Goal: Information Seeking & Learning: Check status

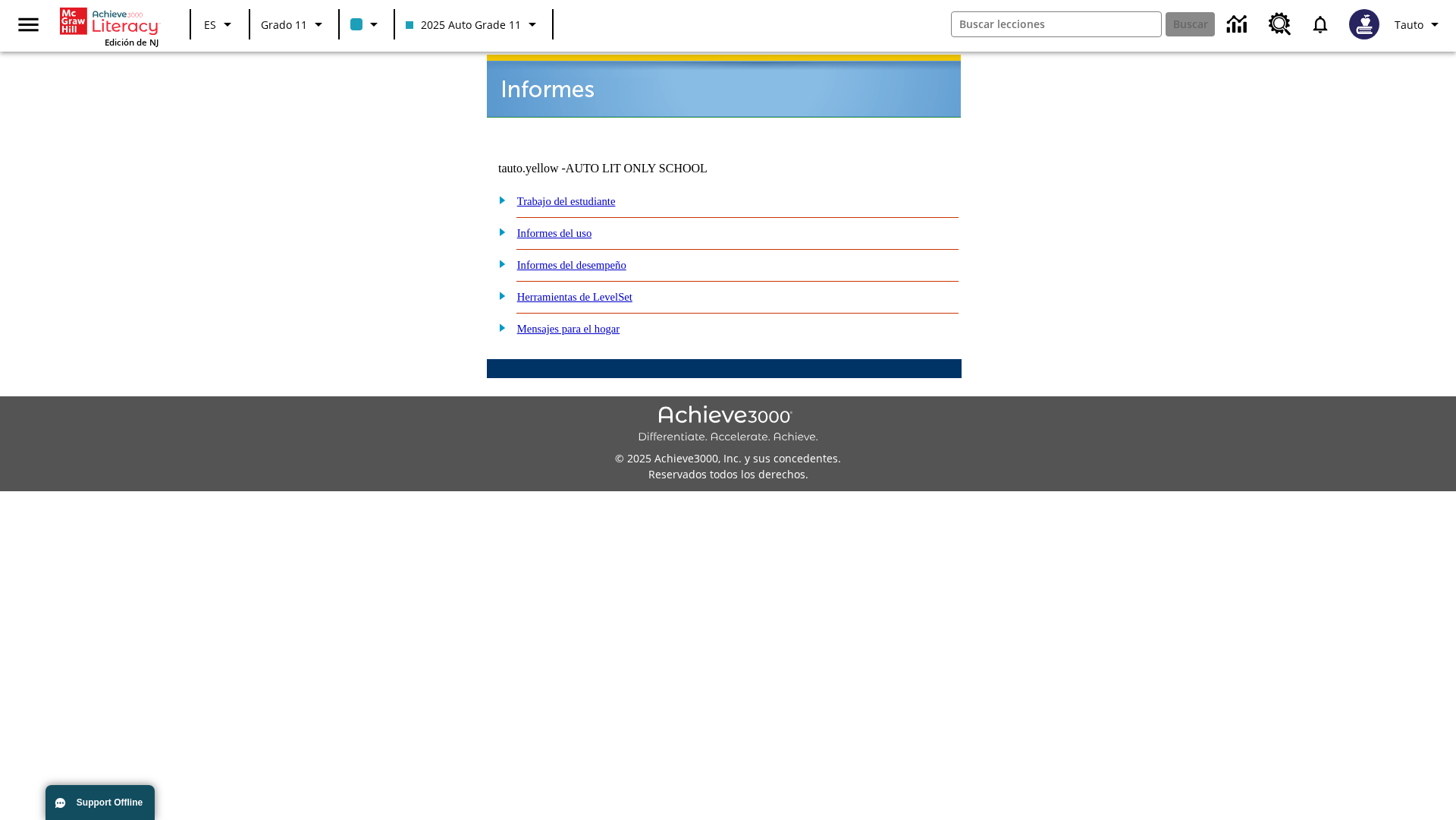
click at [567, 227] on link "Informes del uso" at bounding box center [555, 233] width 75 height 12
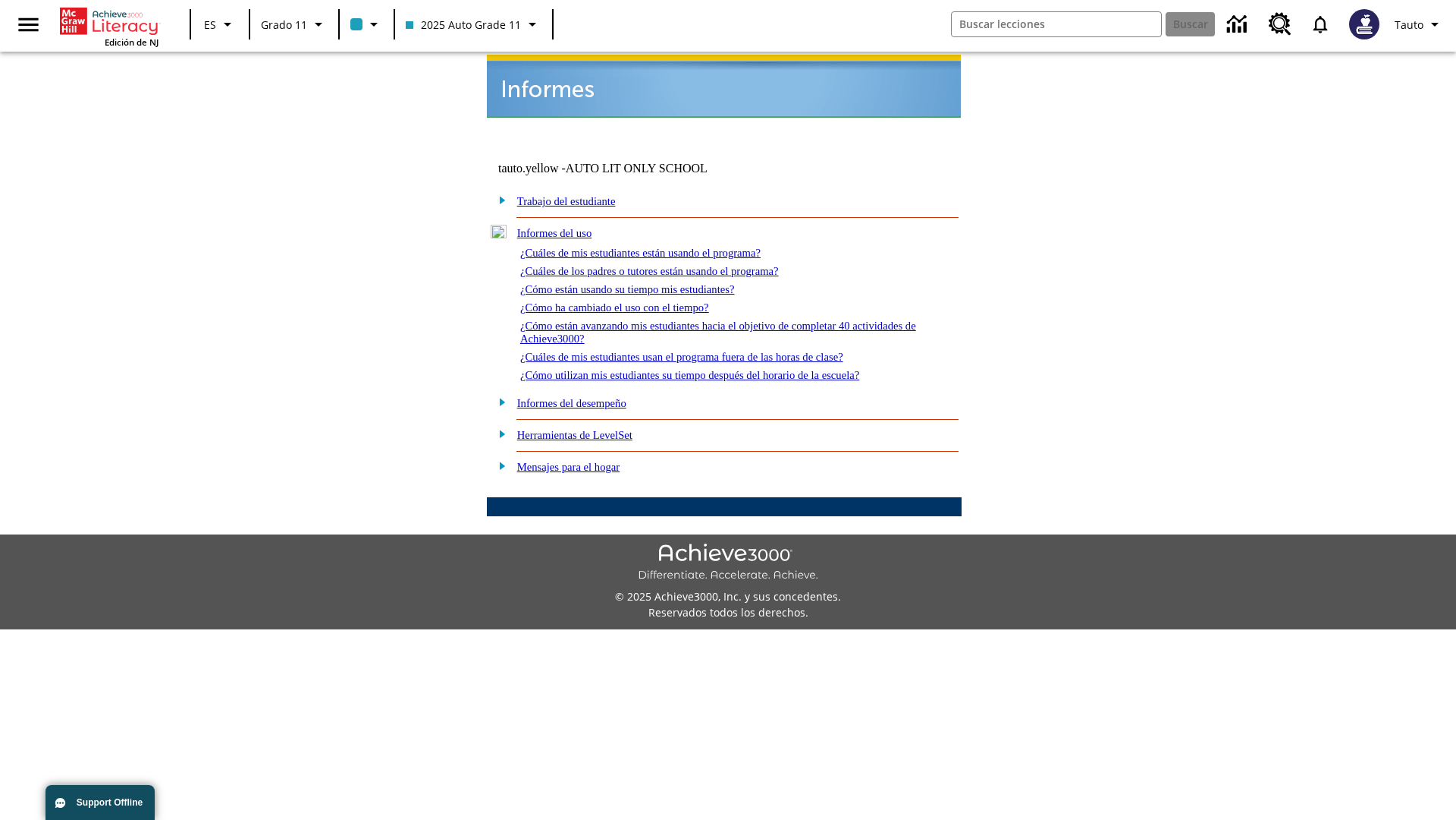
click at [661, 247] on link "¿Cuáles de mis estudiantes están usando el programa?" at bounding box center [641, 252] width 241 height 12
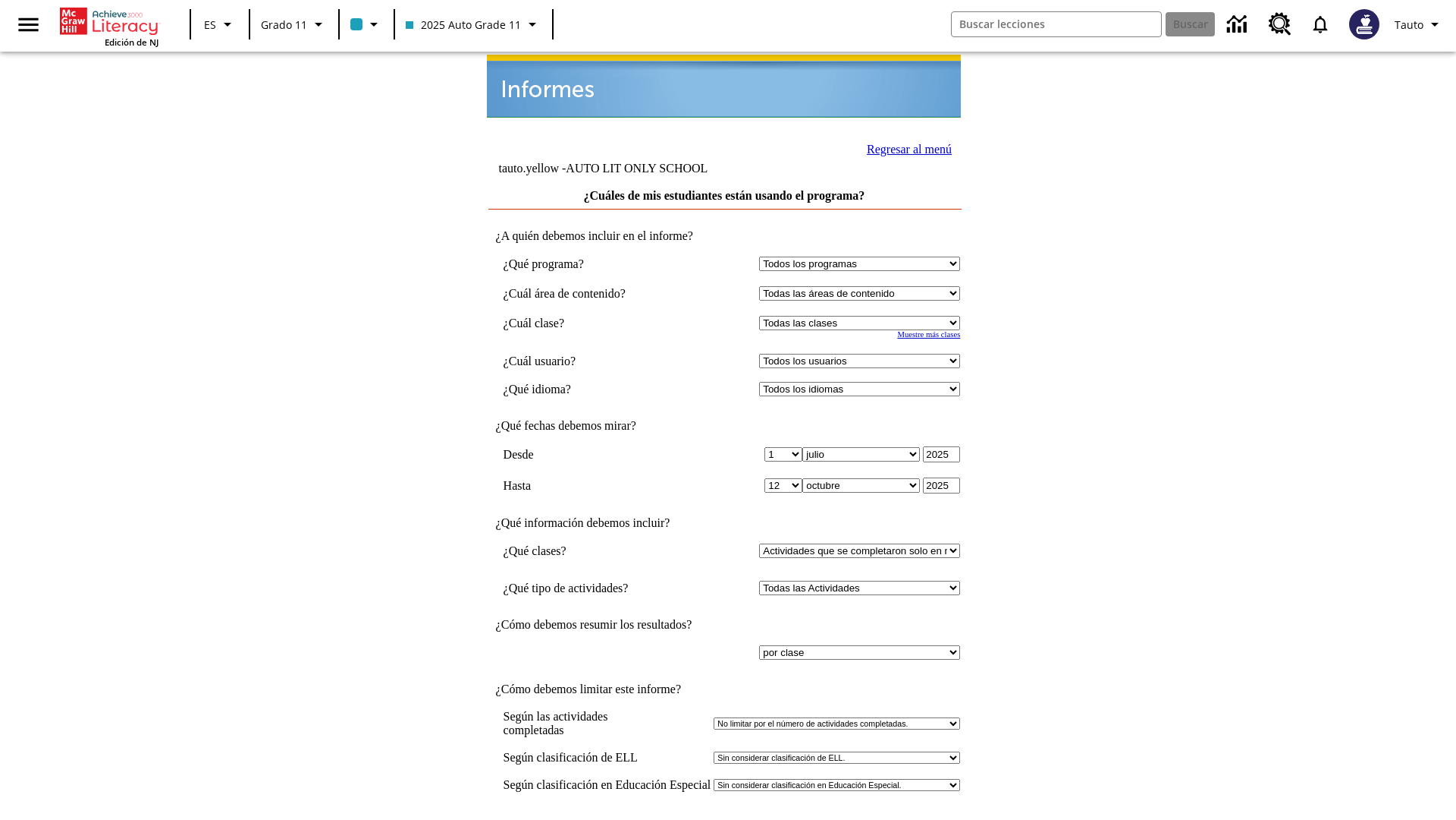
select select "11133141"
select select "21437114"
click at [725, 819] on input "Ver Informe" at bounding box center [724, 835] width 70 height 17
click at [905, 147] on link "Regresar al menú" at bounding box center [909, 149] width 85 height 13
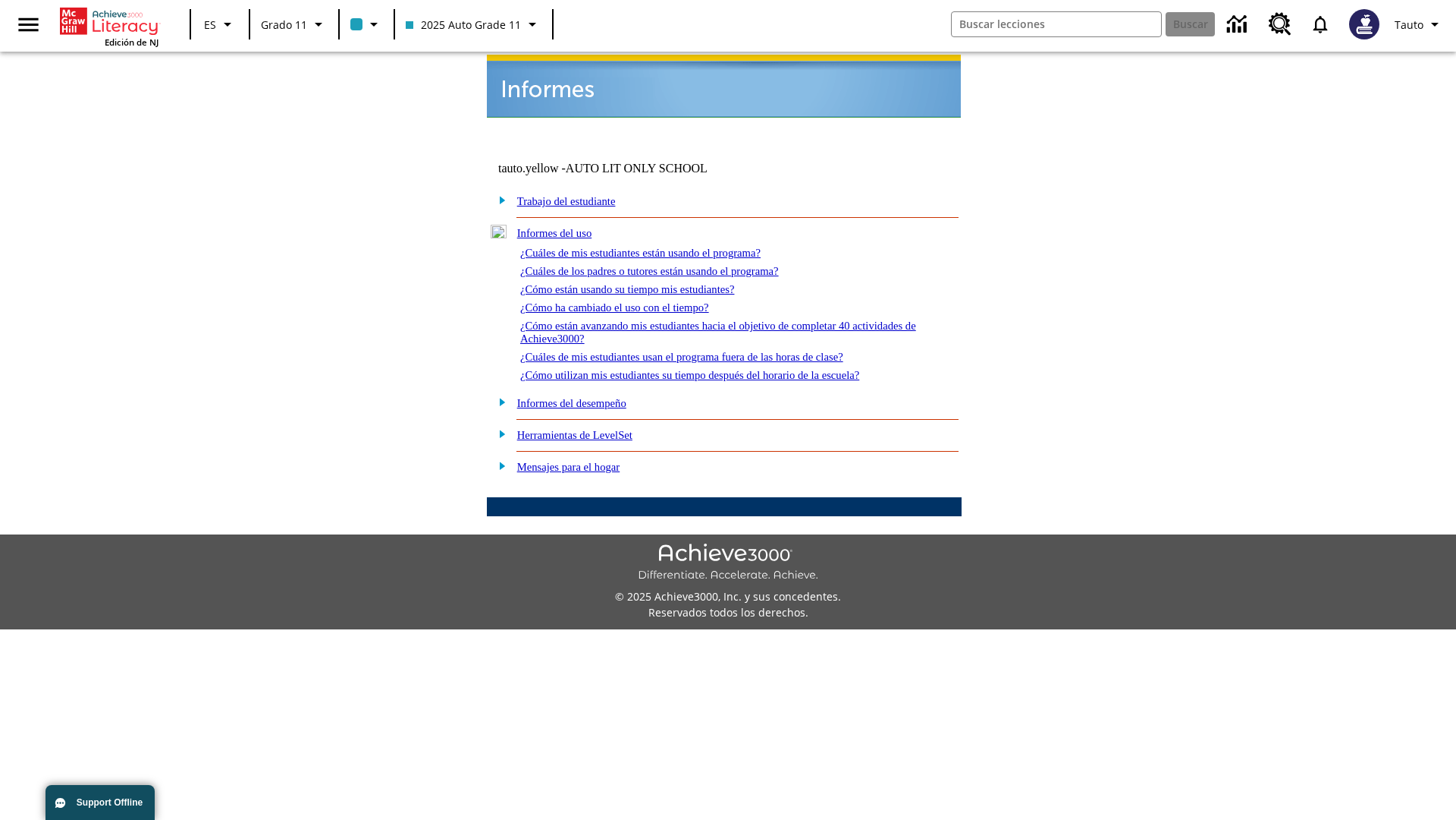
click at [671, 265] on link "¿Cuáles de los padres o tutores están usando el programa?" at bounding box center [649, 271] width 258 height 12
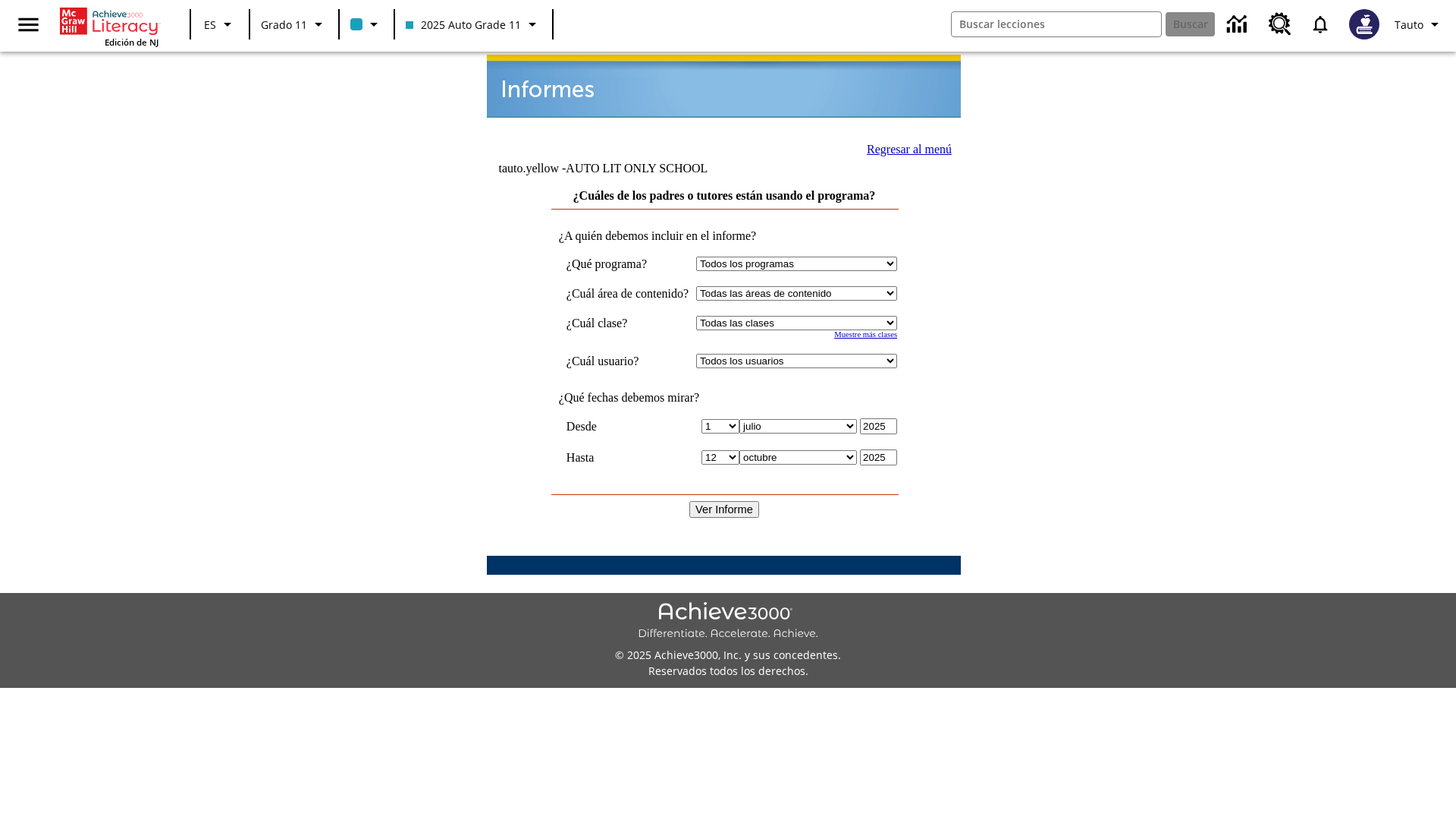
click at [811, 316] on select "Seleccionar una clase: Todas las clases 2025 Auto Grade 11 205 Auto Grade 11 Sa…" at bounding box center [796, 323] width 201 height 14
select select "11133141"
select select "21437114"
click at [725, 501] on input "Ver Informe" at bounding box center [724, 509] width 70 height 17
click at [903, 147] on link "Regresar al menú" at bounding box center [909, 149] width 85 height 13
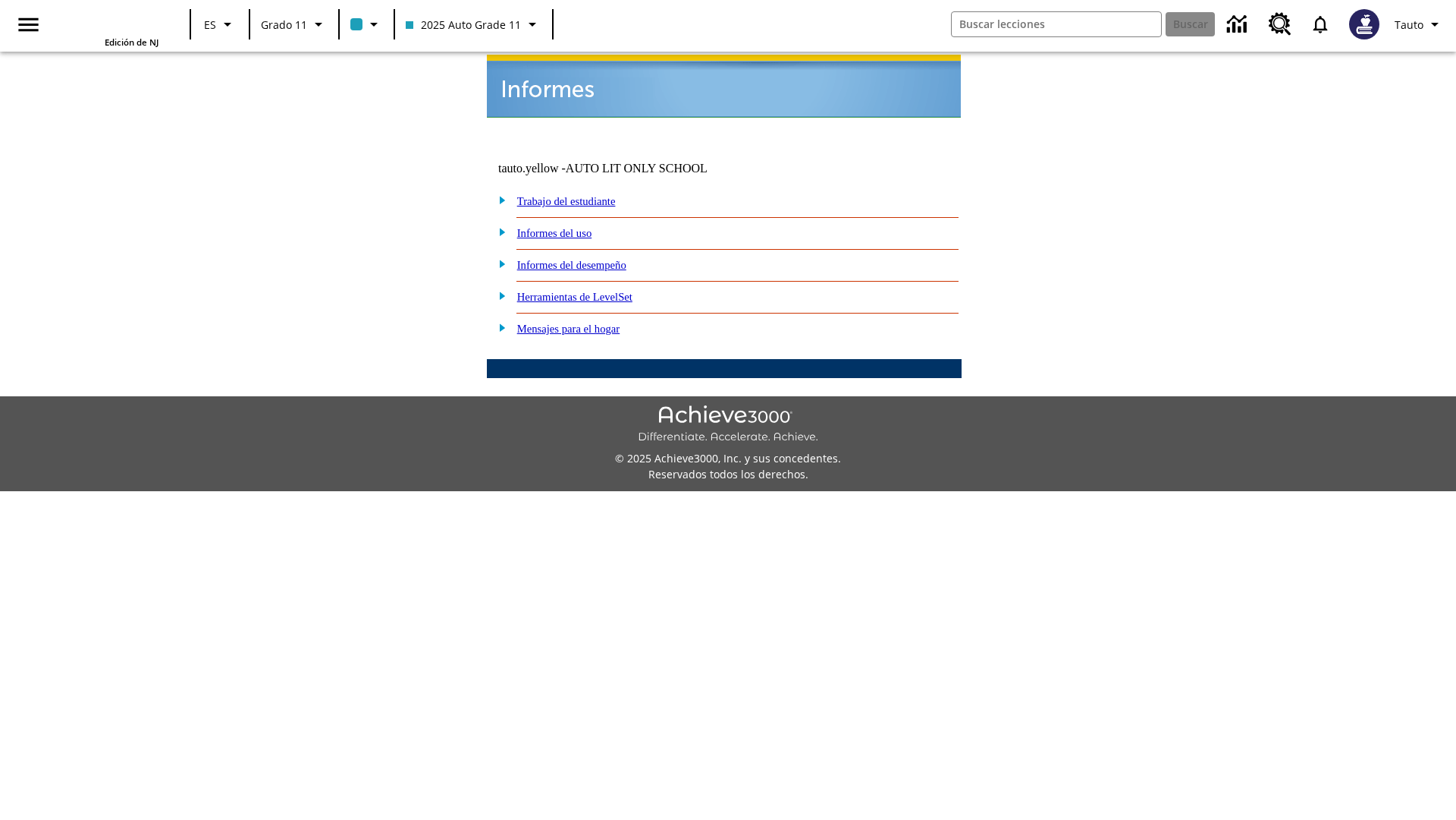
click at [0, 0] on link "¿Cómo están usando su tiempo mis estudiantes?" at bounding box center [0, 0] width 0 height 0
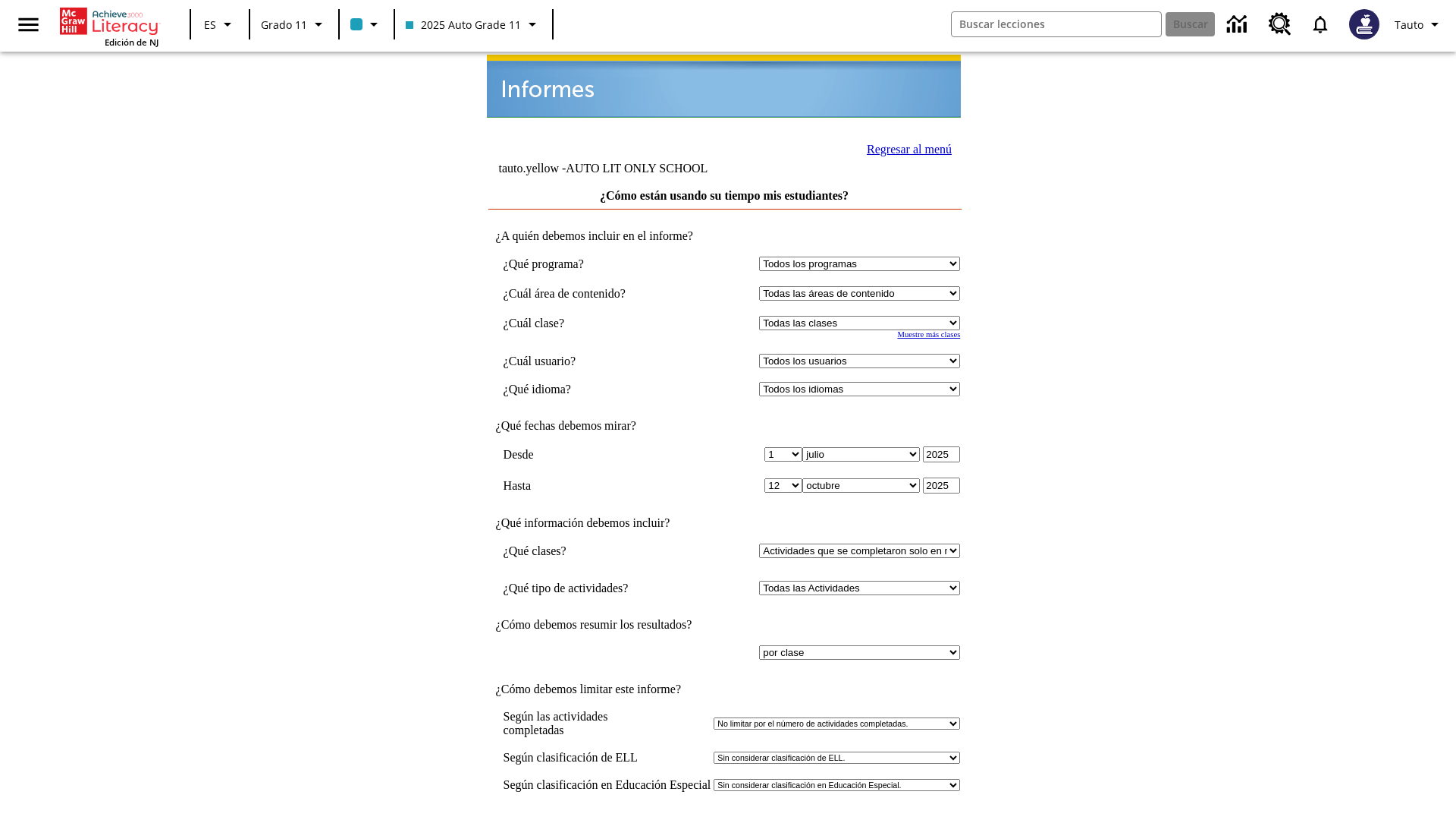
select select "11133141"
click at [863, 353] on select "Todos los usuarios Puma, Sautoen Puma, Sautoes Puma, Sautoss Twoclasses, Sautoe…" at bounding box center [860, 361] width 201 height 14
select select "21437114"
click at [725, 819] on input "Ver Informe" at bounding box center [724, 835] width 70 height 17
click at [905, 147] on link "Regresar al menú" at bounding box center [909, 149] width 85 height 13
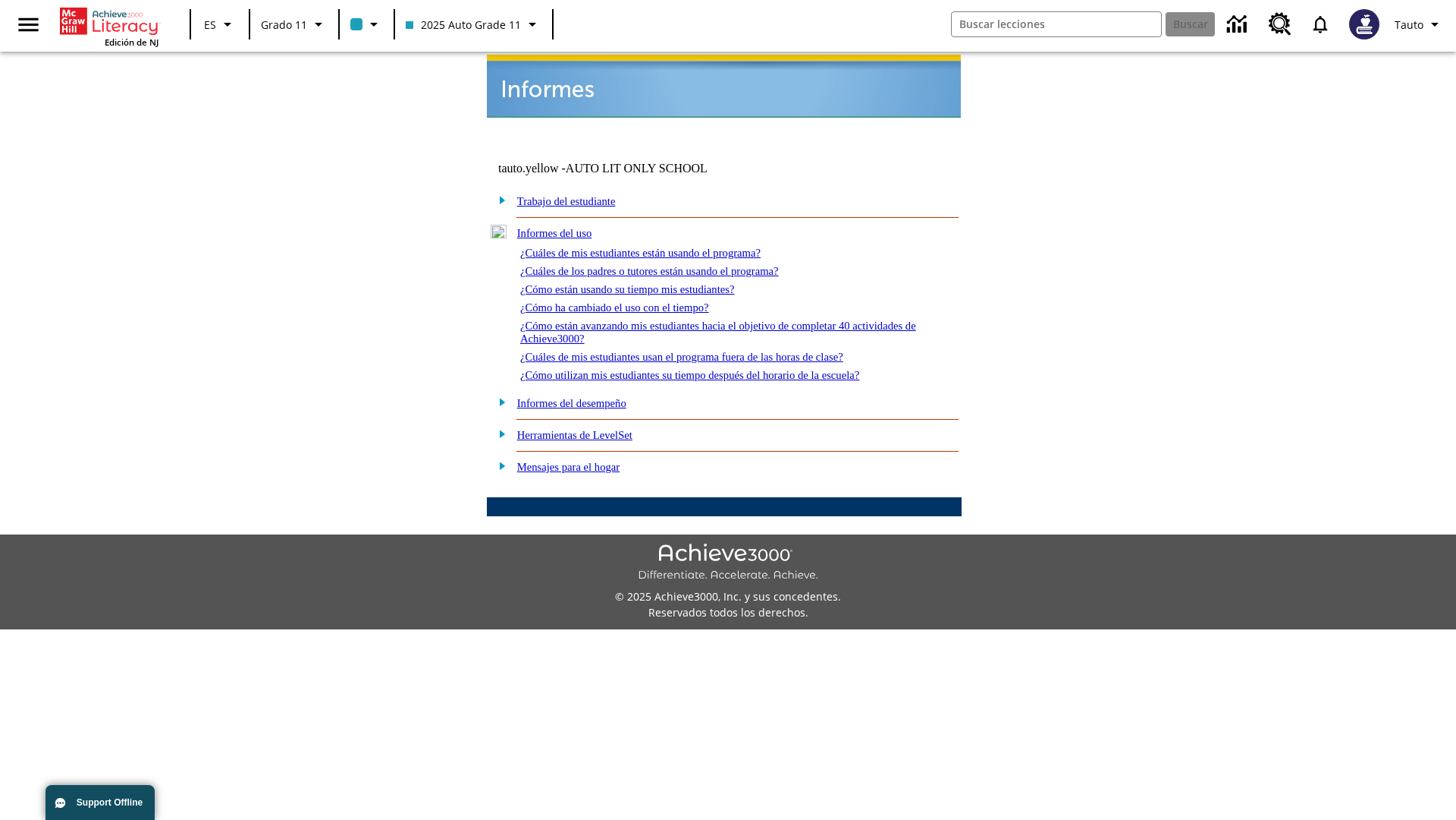
click at [628, 301] on link "¿Cómo ha cambiado el uso con el tiempo?" at bounding box center [614, 307] width 189 height 12
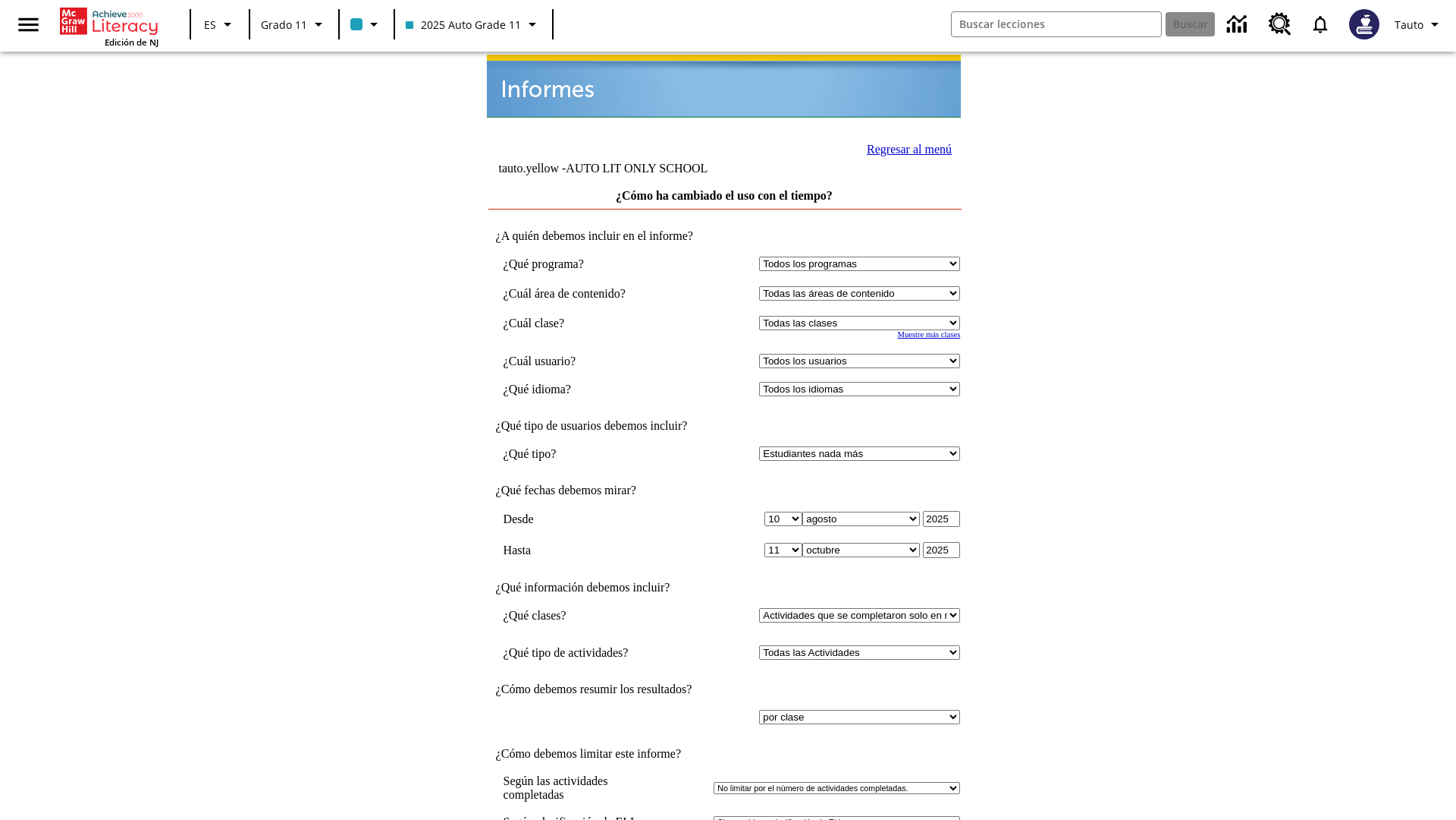
click at [863, 316] on select "Seleccionar una clase: Todas las clases 2025 Auto Grade 11 205 Auto Grade 11 Sa…" at bounding box center [860, 323] width 201 height 14
select select "11133141"
click at [863, 353] on select "Todos los usuarios Puma, Sautoen Puma, Sautoes Puma, Sautoss Twoclasses, Sautoe…" at bounding box center [860, 361] width 201 height 14
select select "21437114"
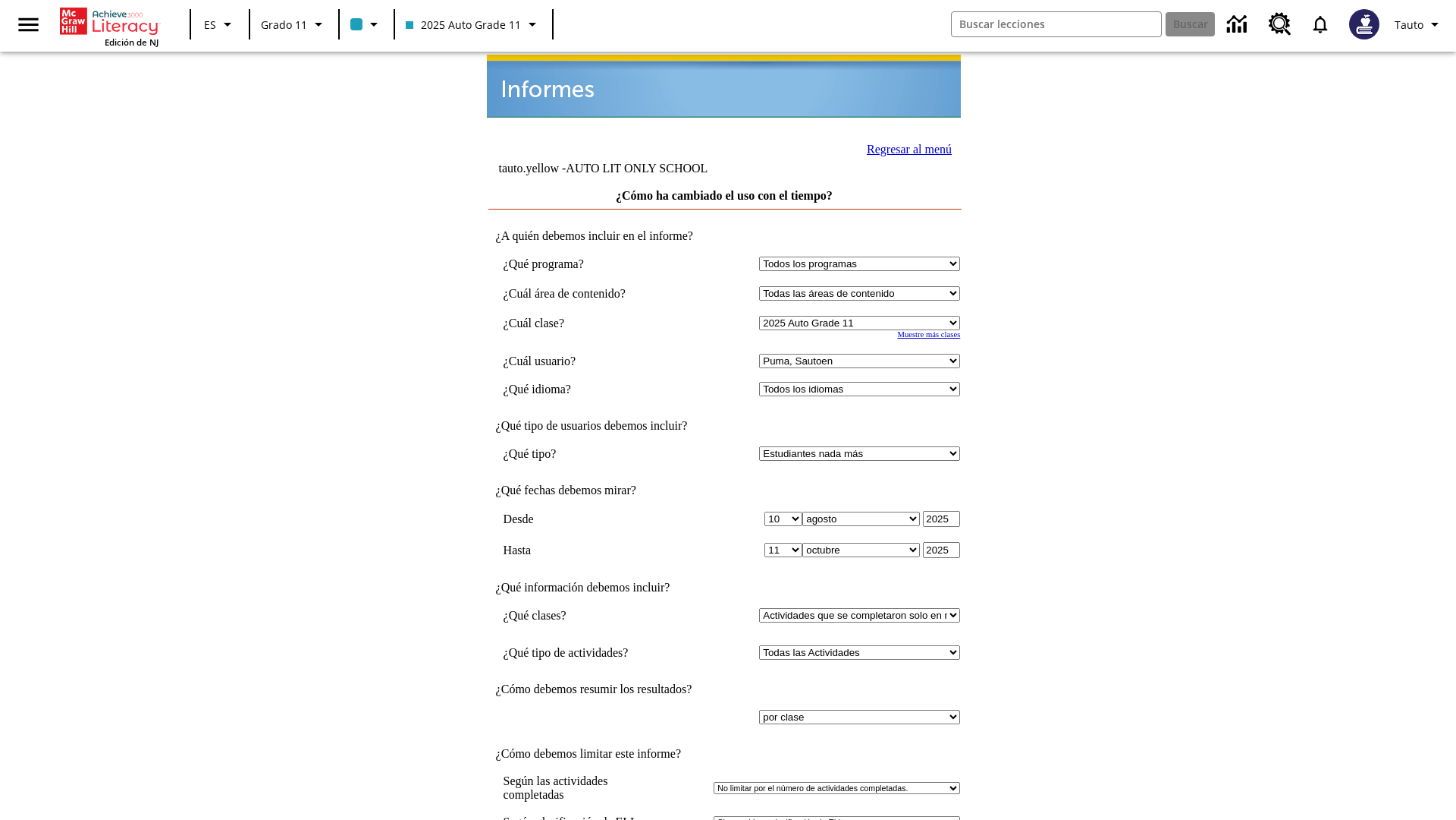
click at [905, 147] on link "Regresar al menú" at bounding box center [909, 149] width 85 height 13
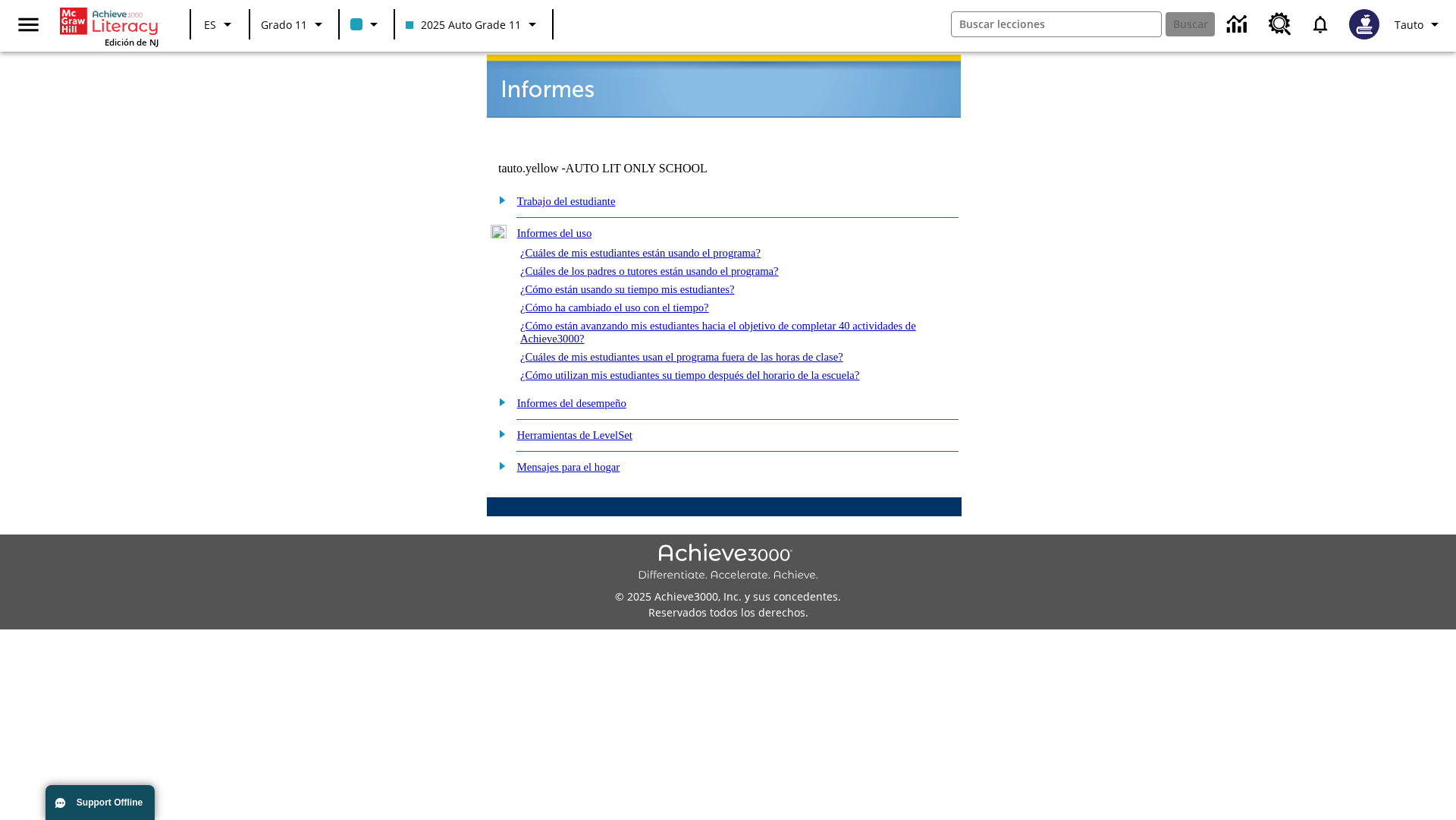
click at [711, 320] on link "¿Cómo están avanzando mis estudiantes hacia el objetivo de completar 40 activid…" at bounding box center [718, 332] width 396 height 25
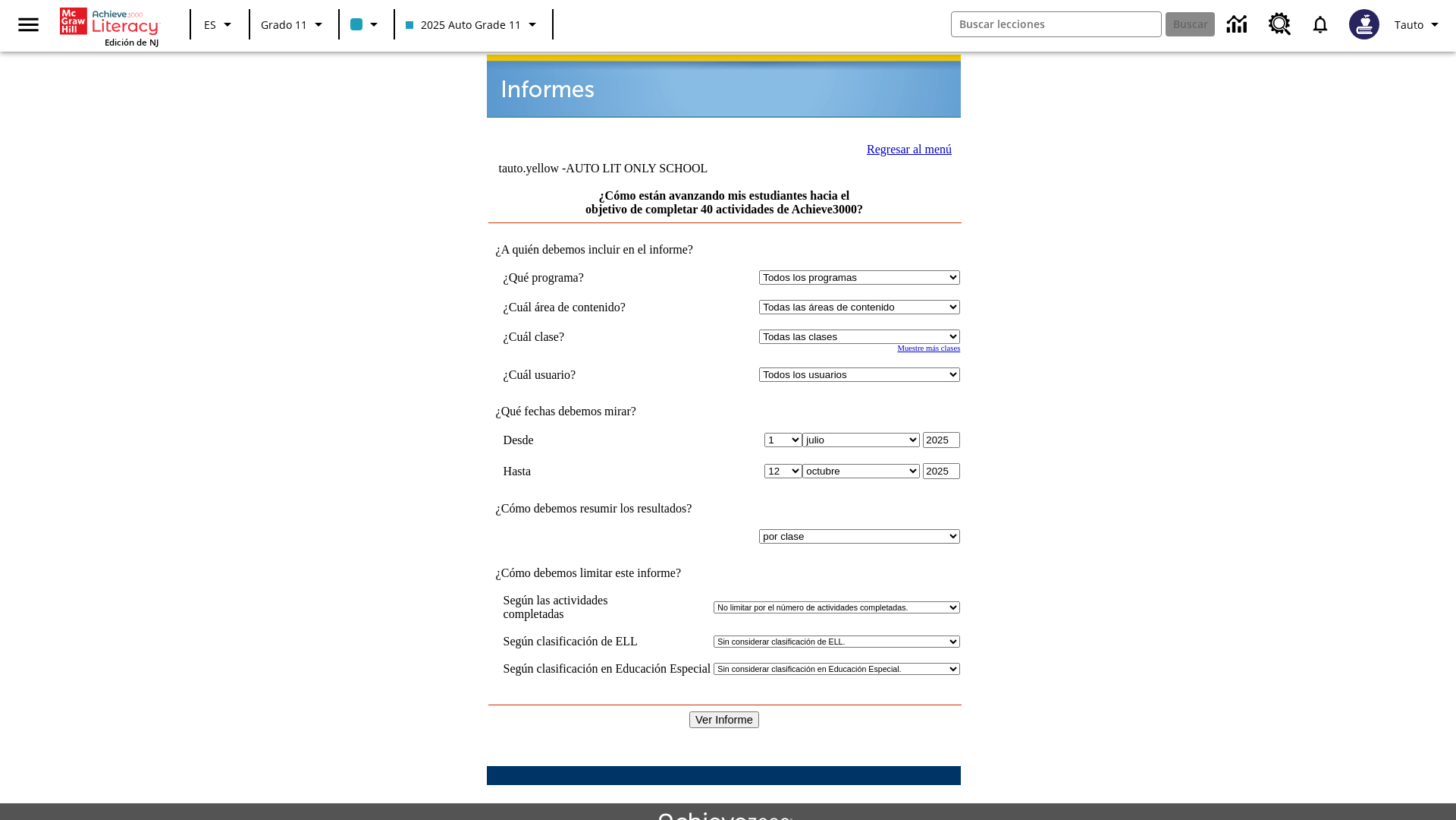
select select "11133141"
click at [863, 367] on select "Todos los usuarios Puma, Sautoen Puma, Sautoes Puma, Sautoss Twoclasses, Sautoe…" at bounding box center [860, 374] width 201 height 14
select select "21437114"
click at [725, 711] on input "Ver Informe" at bounding box center [724, 719] width 70 height 17
click at [905, 147] on link "Regresar al menú" at bounding box center [909, 149] width 85 height 13
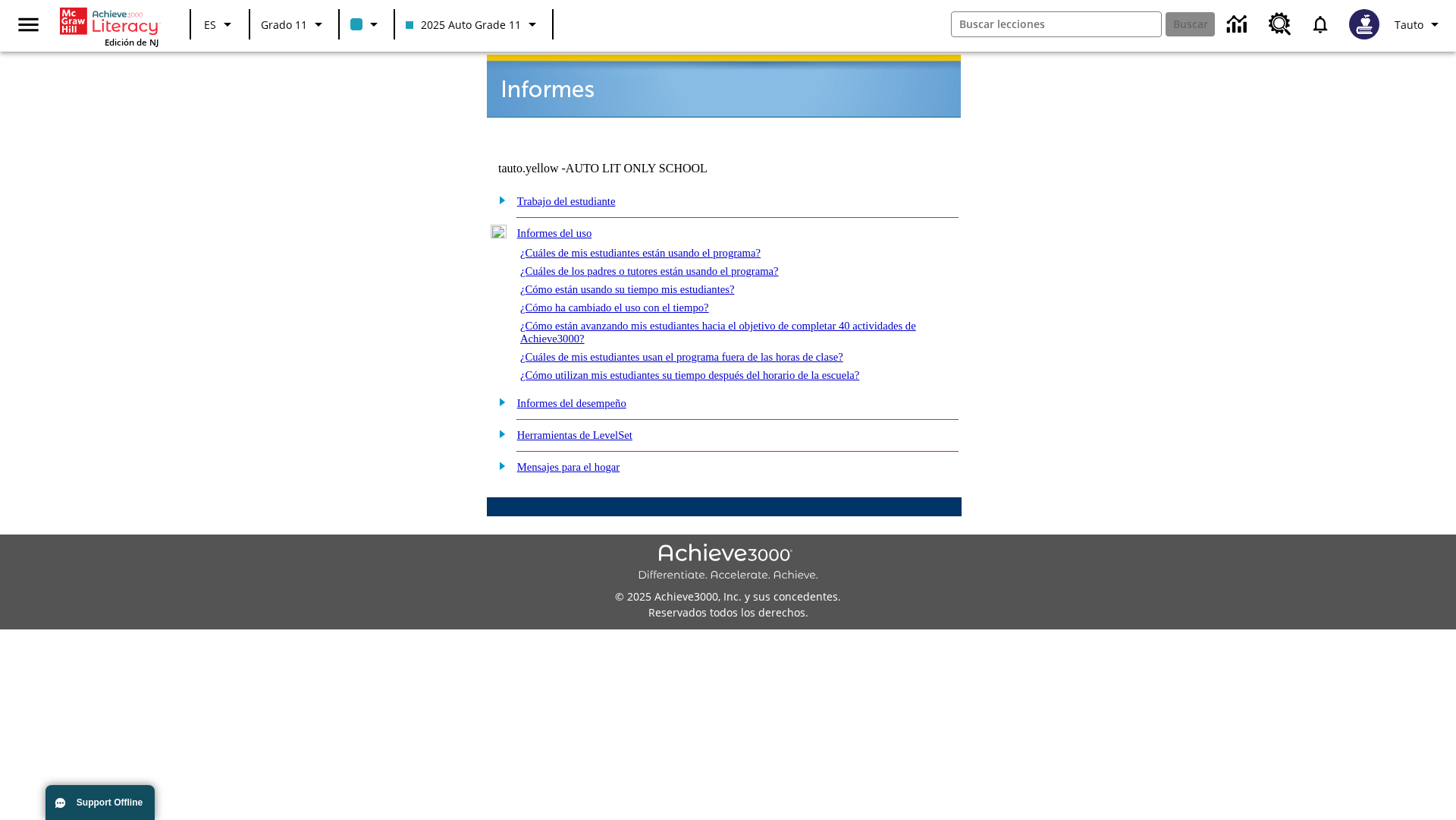
click at [709, 351] on link "¿Cuáles de mis estudiantes usan el programa fuera de las horas de clase?" at bounding box center [681, 357] width 323 height 12
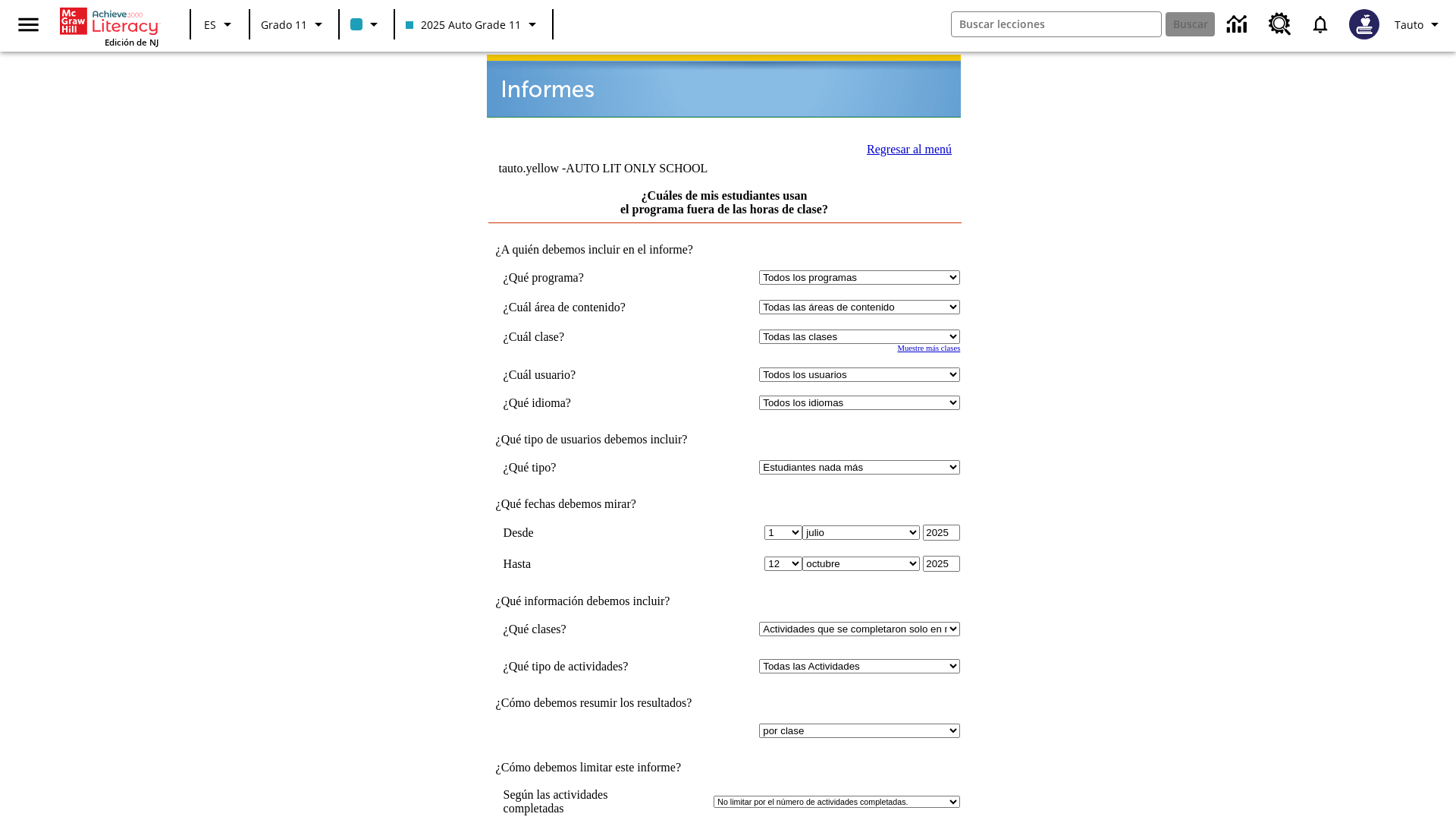
select select "11133141"
click at [863, 367] on select "Todos los usuarios Puma, Sautoen Puma, Sautoes Puma, Sautoss Twoclasses, Sautoe…" at bounding box center [860, 374] width 201 height 14
select select "21437114"
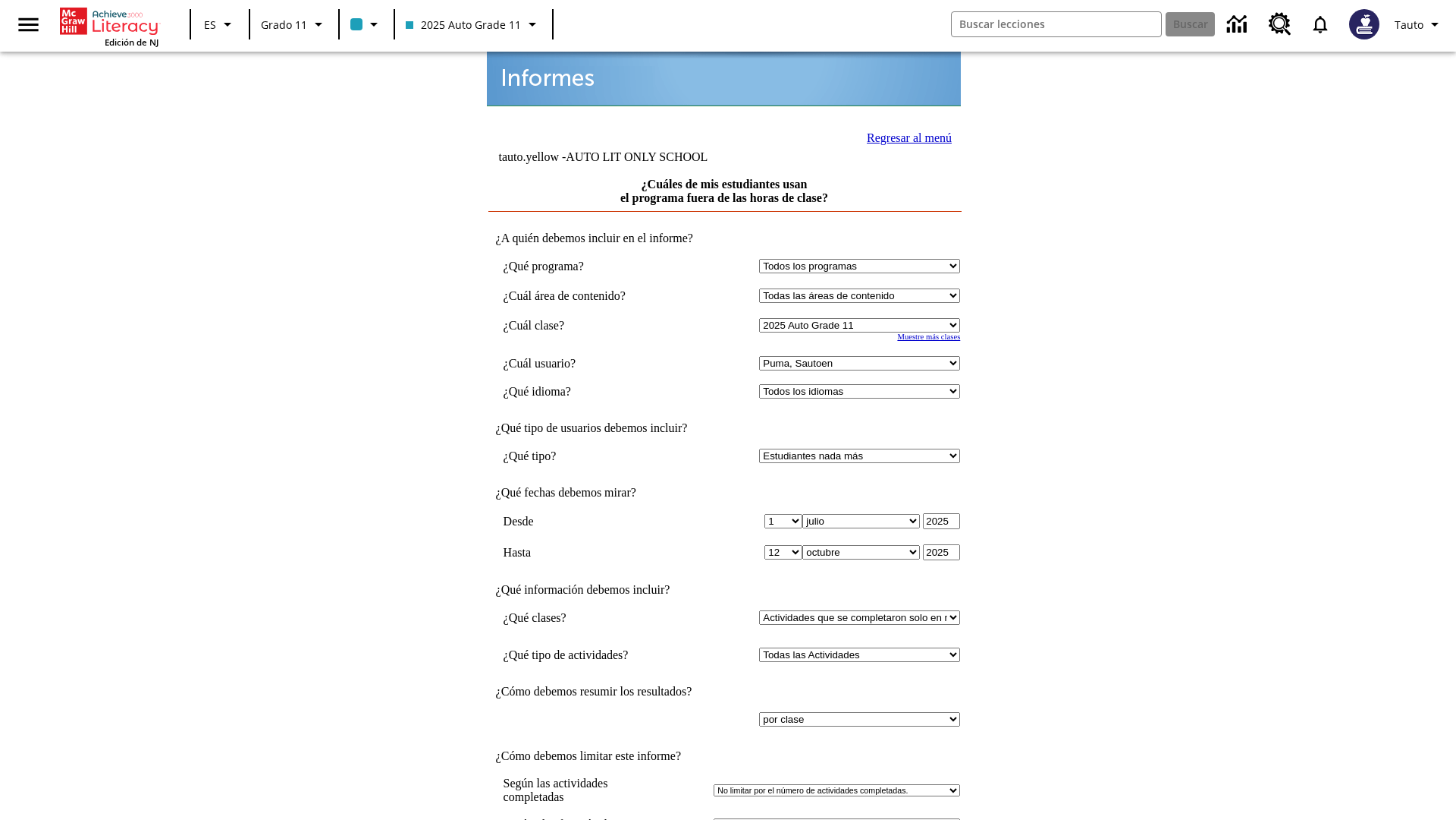
click at [905, 136] on link "Regresar al menú" at bounding box center [909, 137] width 85 height 13
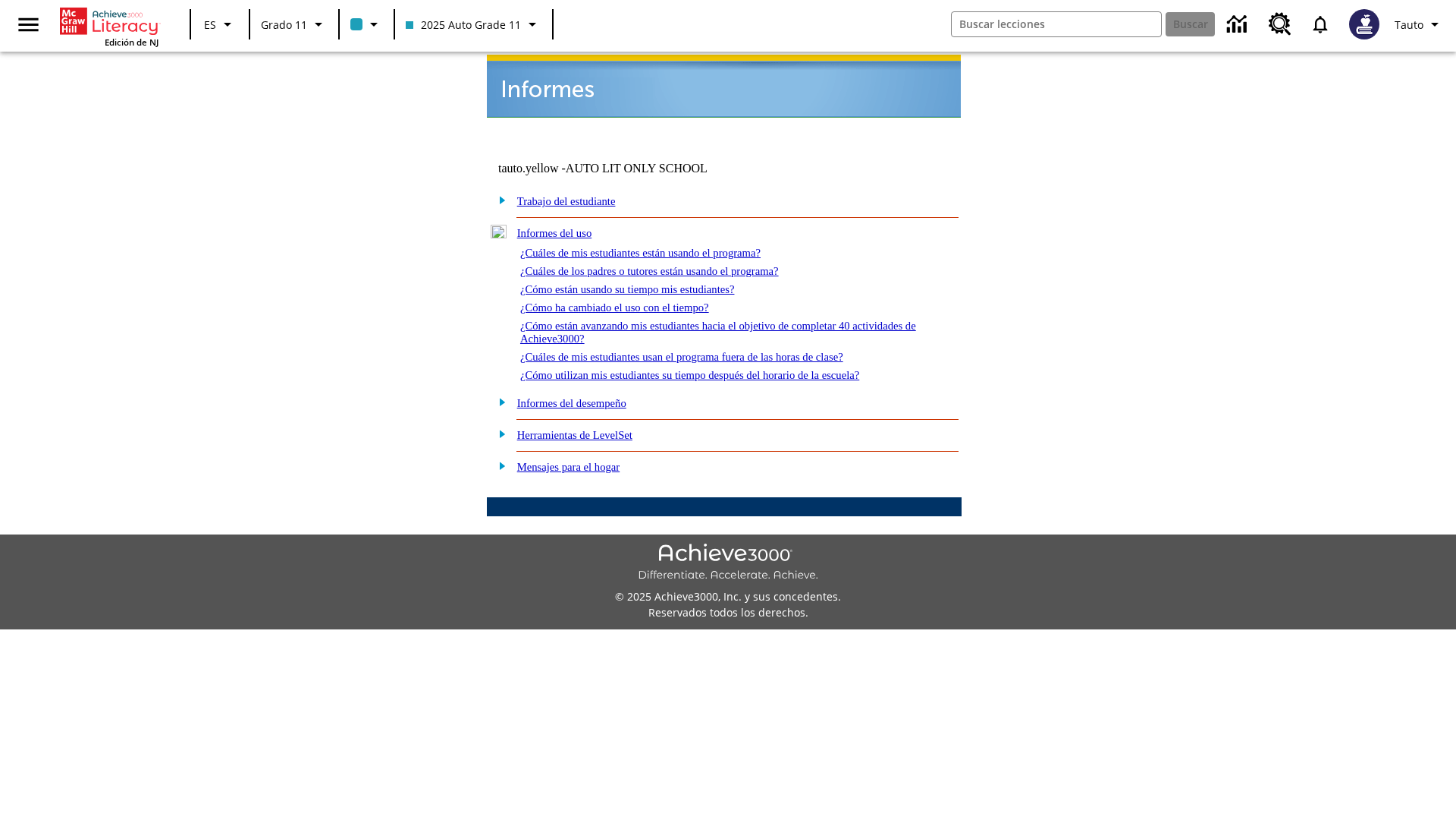
click at [716, 369] on link "¿Cómo utilizan mis estudiantes su tiempo después del horario de la escuela?" at bounding box center [689, 374] width 339 height 12
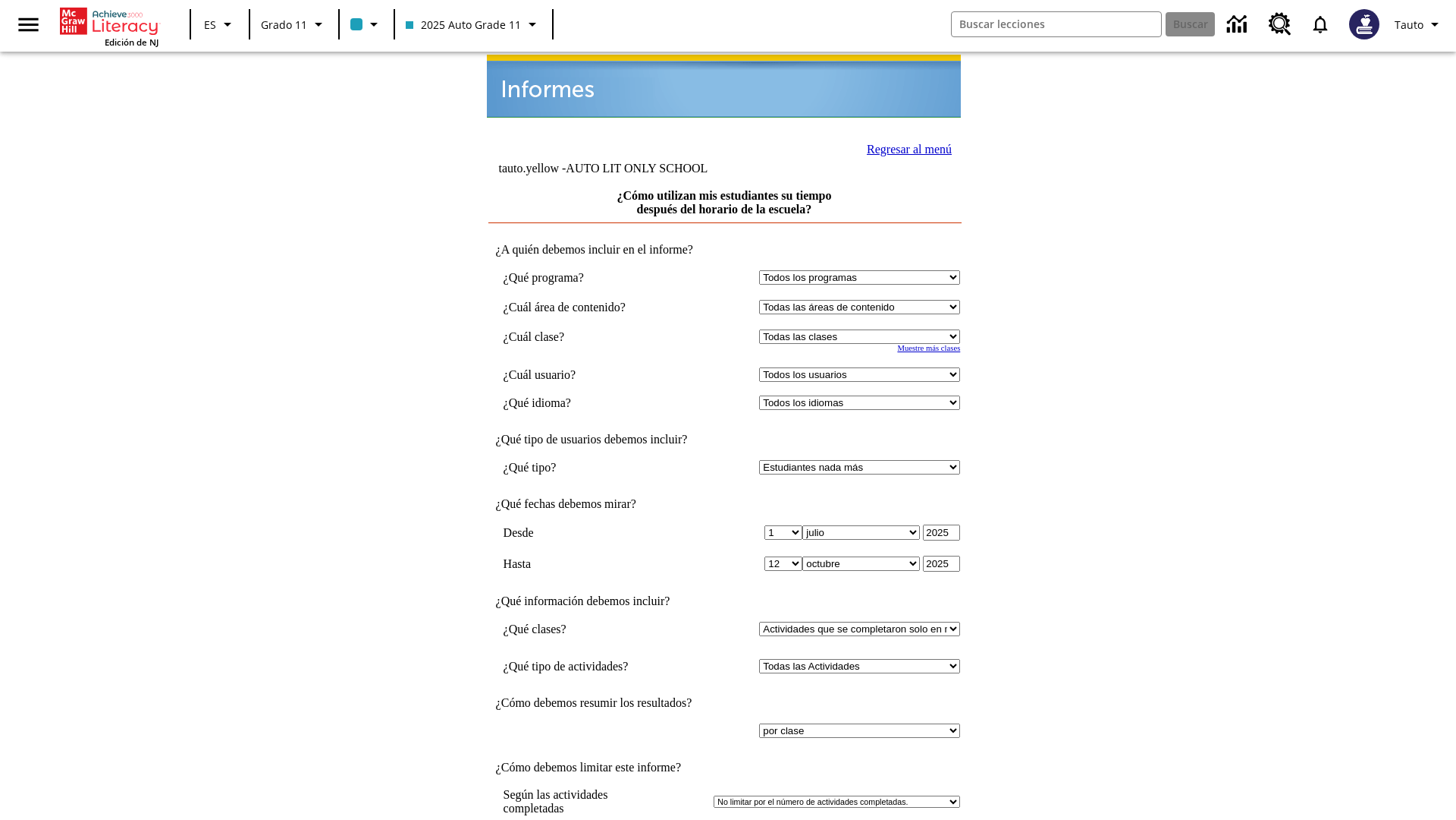
click at [863, 329] on select "Seleccionar una clase: Todas las clases 2025 Auto Grade 11 205 Auto Grade 11 Sa…" at bounding box center [860, 337] width 201 height 14
select select "11133141"
click at [863, 367] on select "Todos los usuarios Puma, Sautoen Puma, Sautoes Puma, Sautoss Twoclasses, Sautoe…" at bounding box center [860, 374] width 201 height 14
select select "21437114"
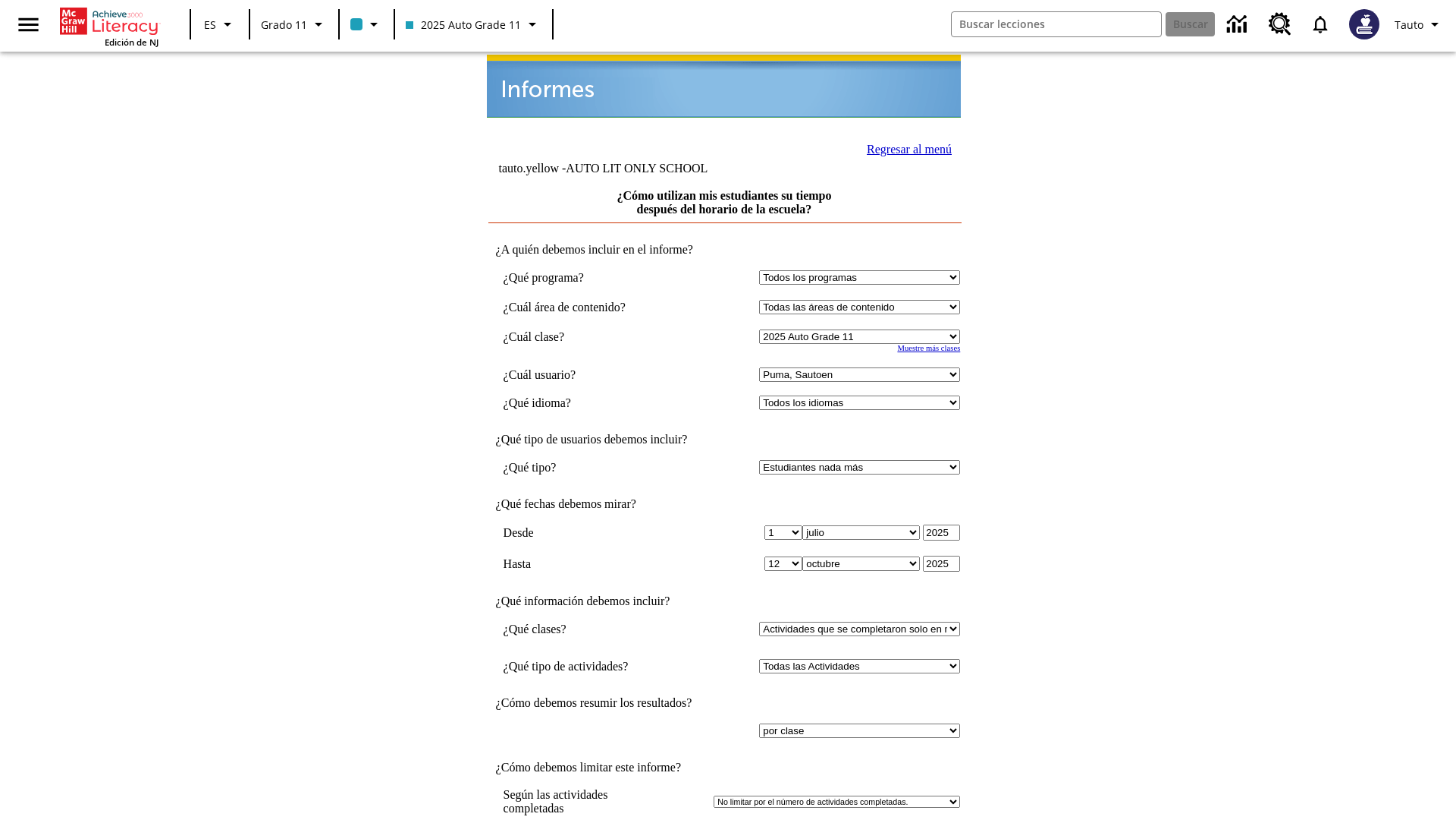
scroll to position [11, 0]
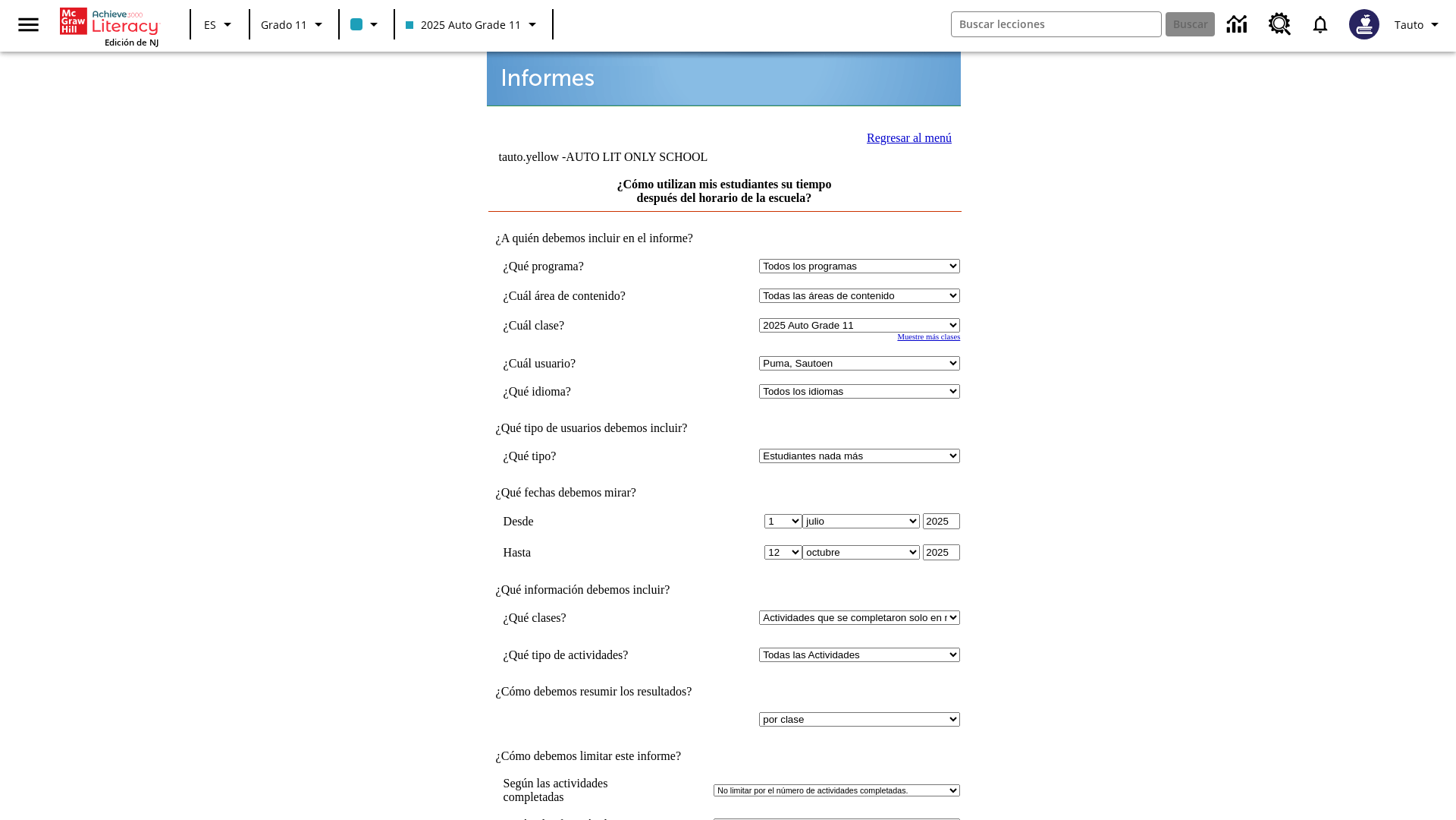
click at [905, 136] on link "Regresar al menú" at bounding box center [909, 137] width 85 height 13
